Goal: Task Accomplishment & Management: Complete application form

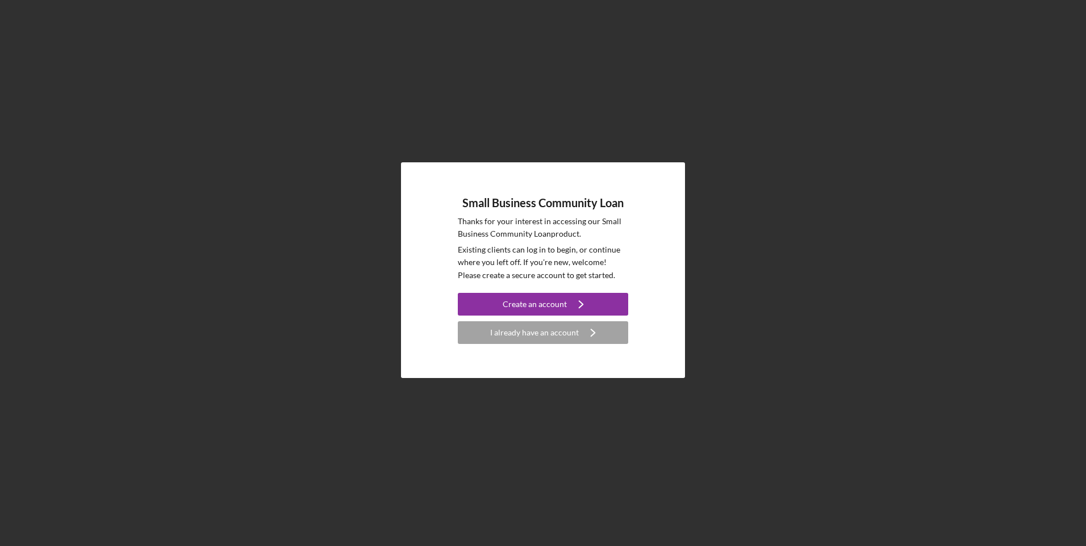
click at [544, 331] on div "I already have an account" at bounding box center [534, 333] width 89 height 23
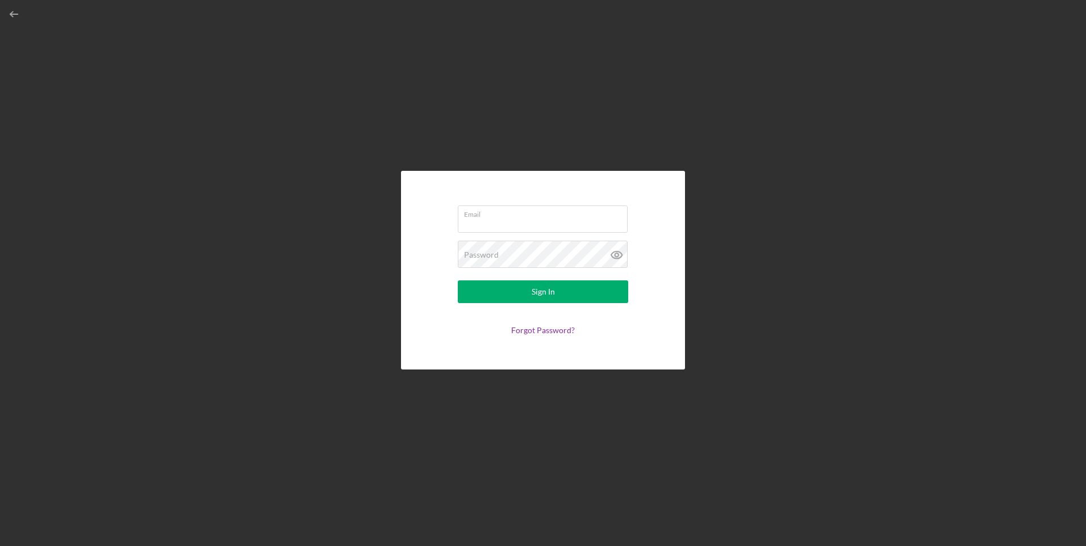
type input "[EMAIL_ADDRESS][DOMAIN_NAME]"
click at [531, 302] on button "Sign In" at bounding box center [543, 292] width 170 height 23
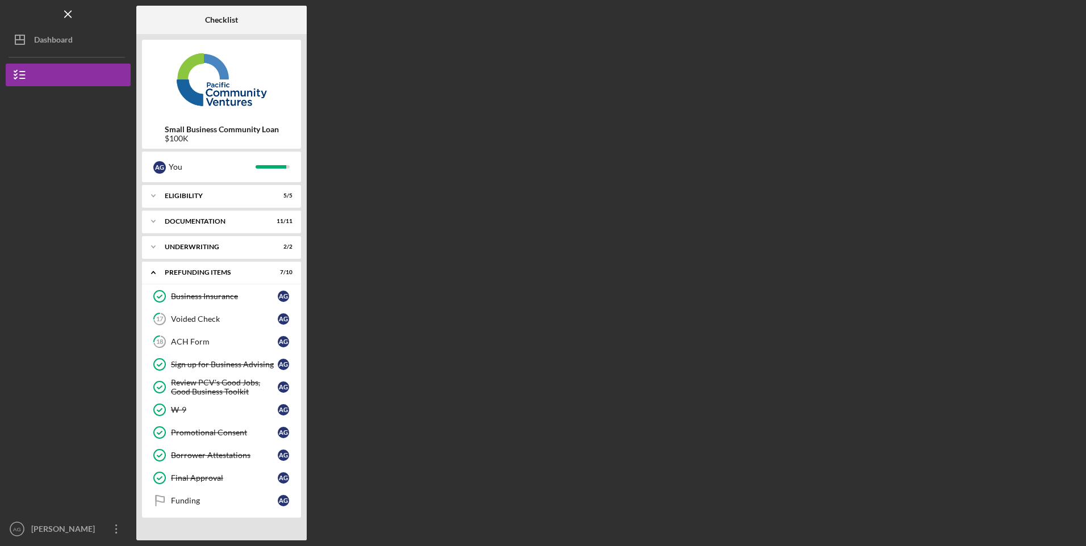
click at [199, 347] on link "18 ACH Form A G" at bounding box center [222, 342] width 148 height 23
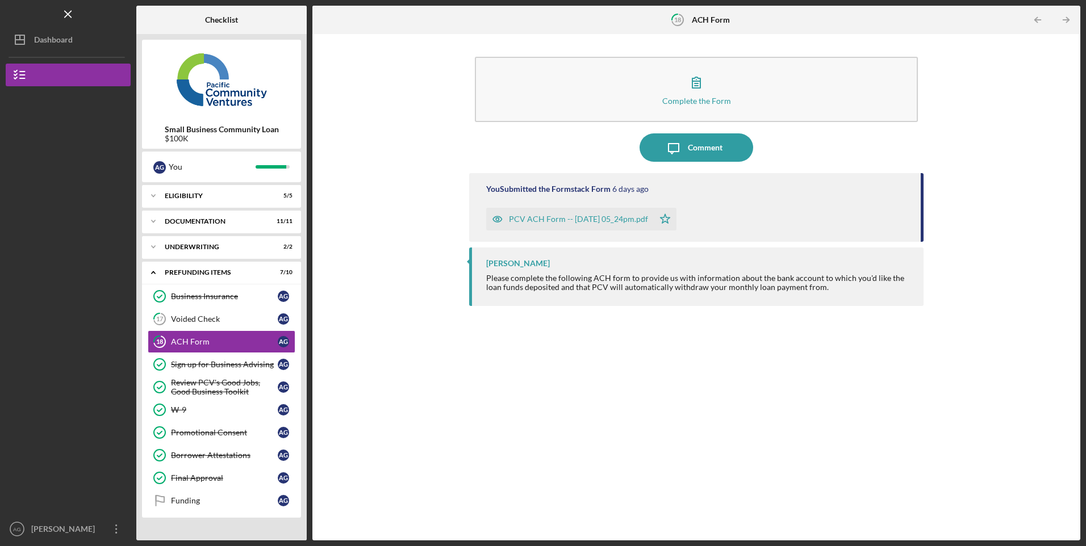
click at [541, 220] on div "PCV ACH Form -- [DATE] 05_24pm.pdf" at bounding box center [578, 219] width 139 height 9
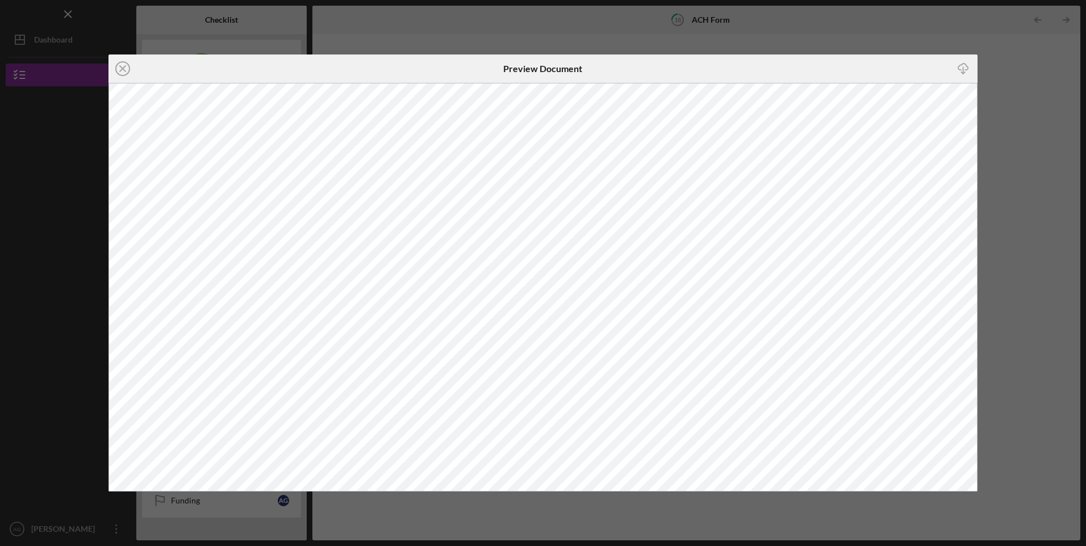
click at [123, 68] on line at bounding box center [123, 69] width 6 height 6
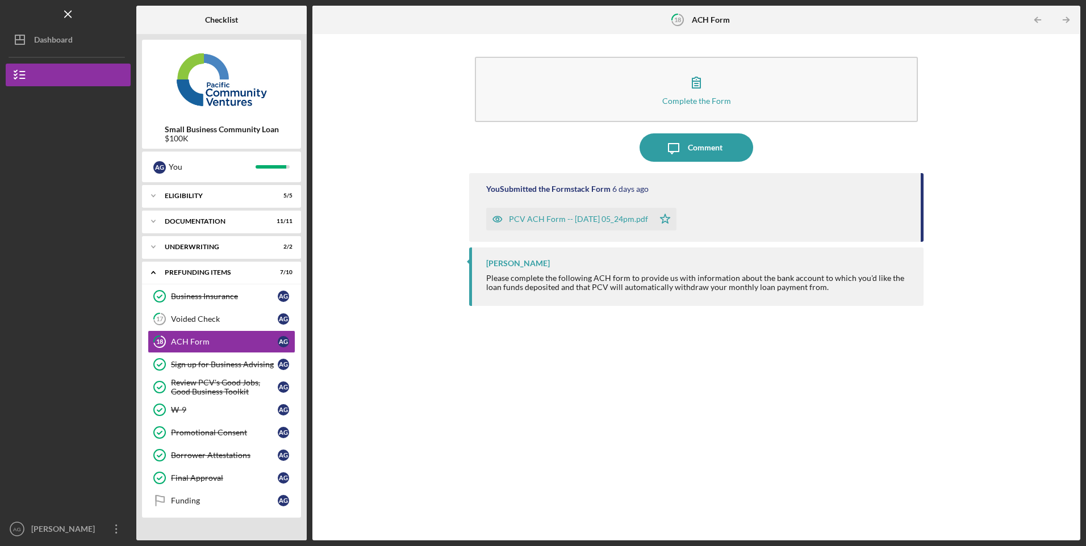
click at [617, 91] on button "Complete the Form Form" at bounding box center [696, 89] width 443 height 65
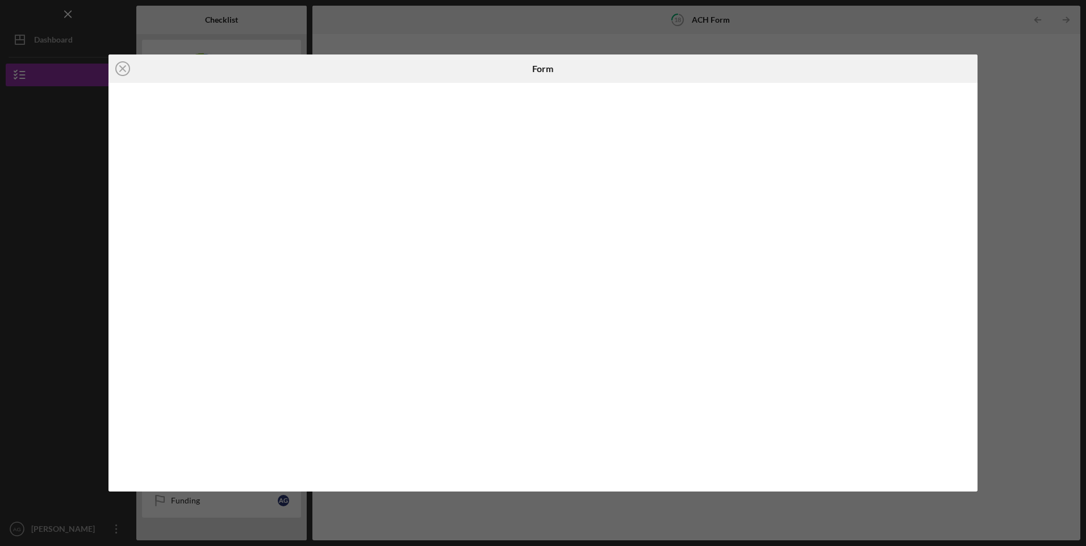
click at [118, 65] on circle at bounding box center [123, 69] width 14 height 14
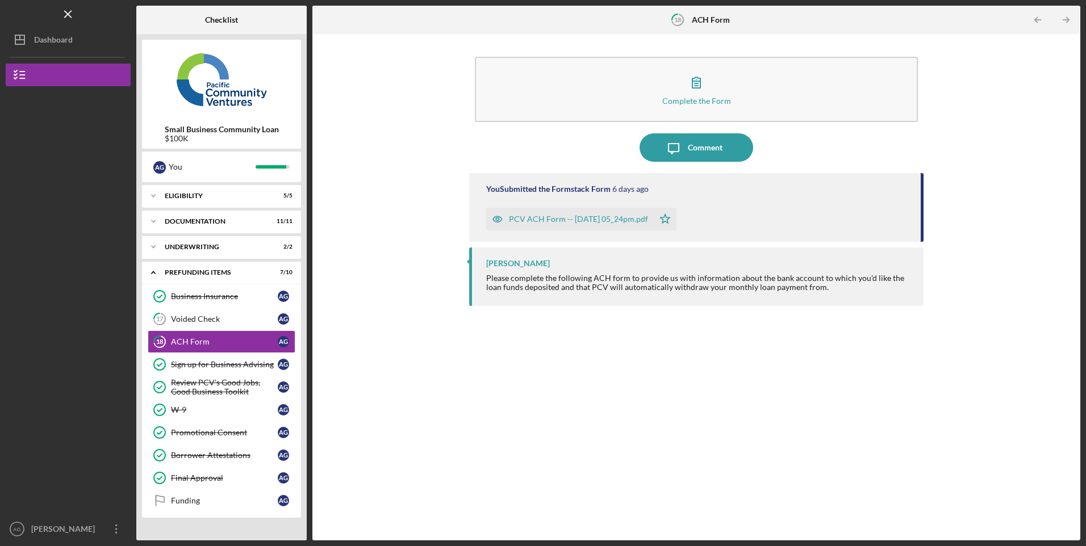
click at [721, 149] on button "Icon/Message Comment" at bounding box center [697, 147] width 114 height 28
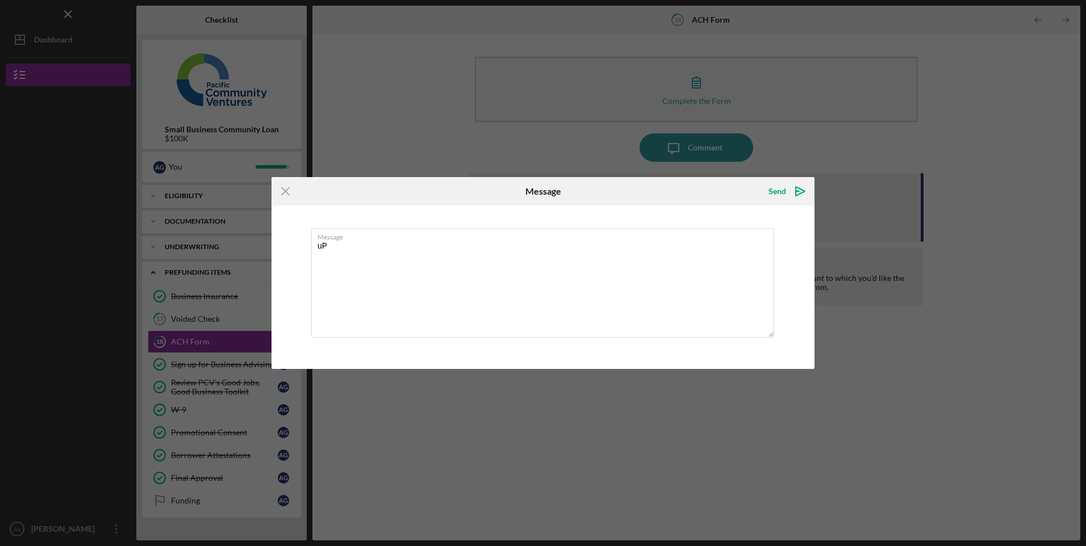
type textarea "u"
type textarea "Updated ACH completed."
click at [784, 193] on div "Send" at bounding box center [778, 191] width 18 height 23
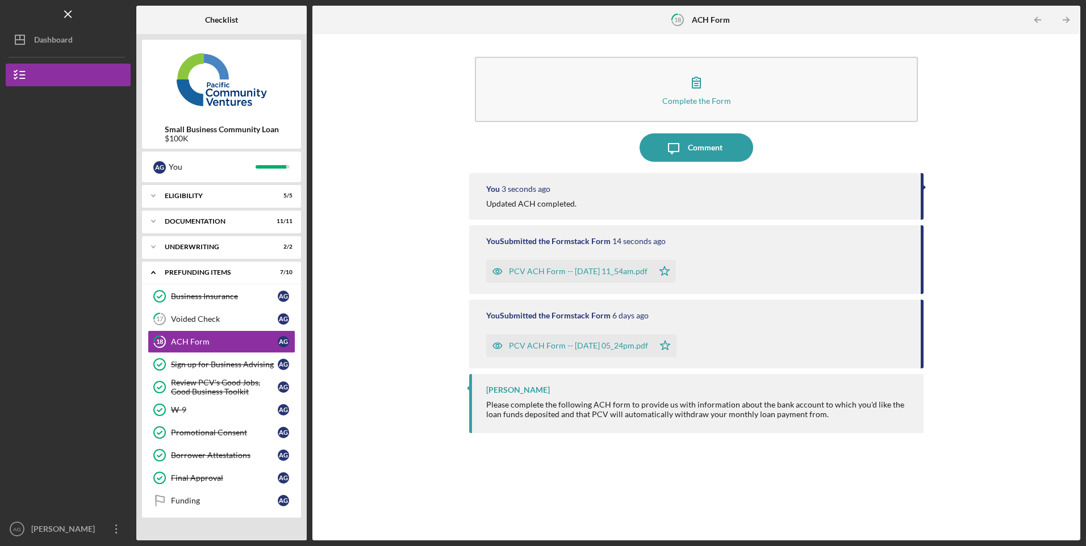
click at [206, 505] on div "Funding" at bounding box center [224, 500] width 107 height 9
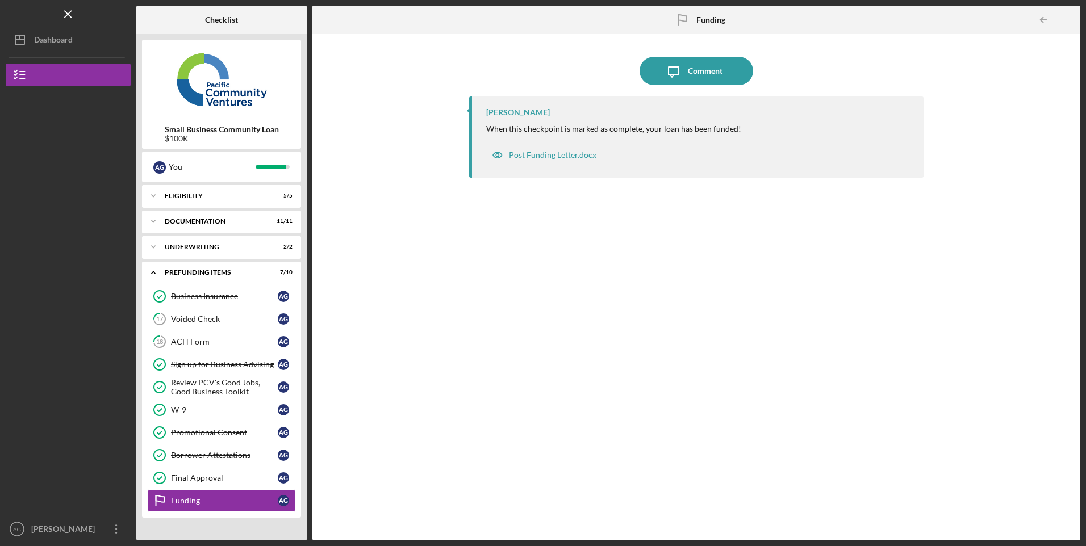
click at [49, 524] on div "[PERSON_NAME]" at bounding box center [65, 531] width 74 height 26
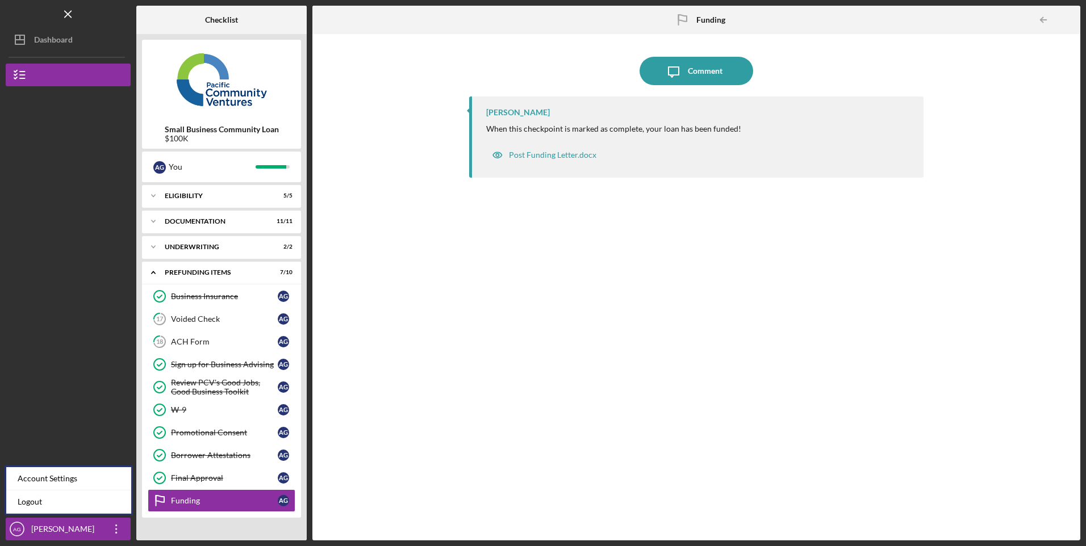
click at [37, 506] on link "Logout" at bounding box center [68, 502] width 125 height 23
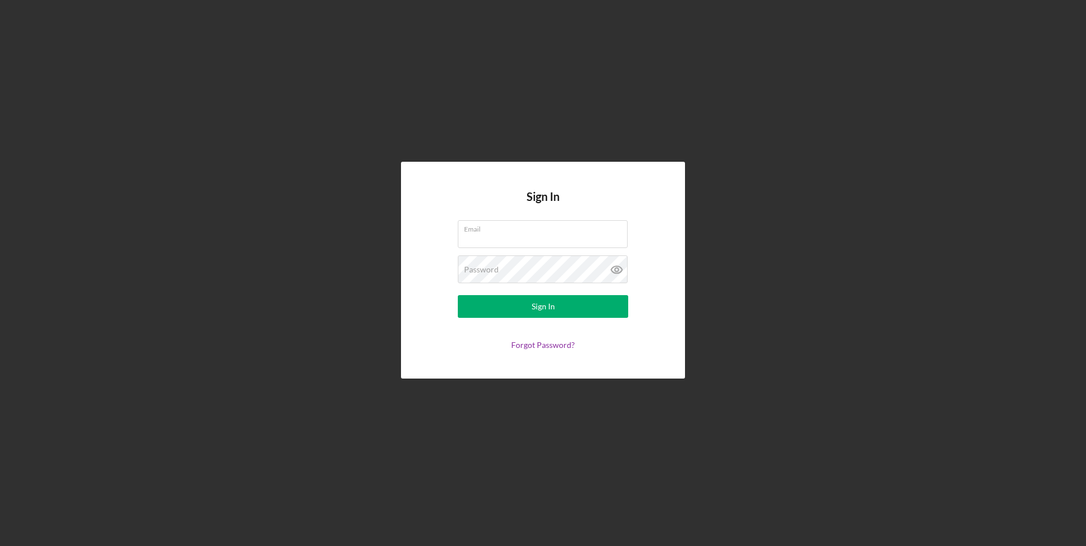
type input "[EMAIL_ADDRESS][DOMAIN_NAME]"
